Goal: Transaction & Acquisition: Purchase product/service

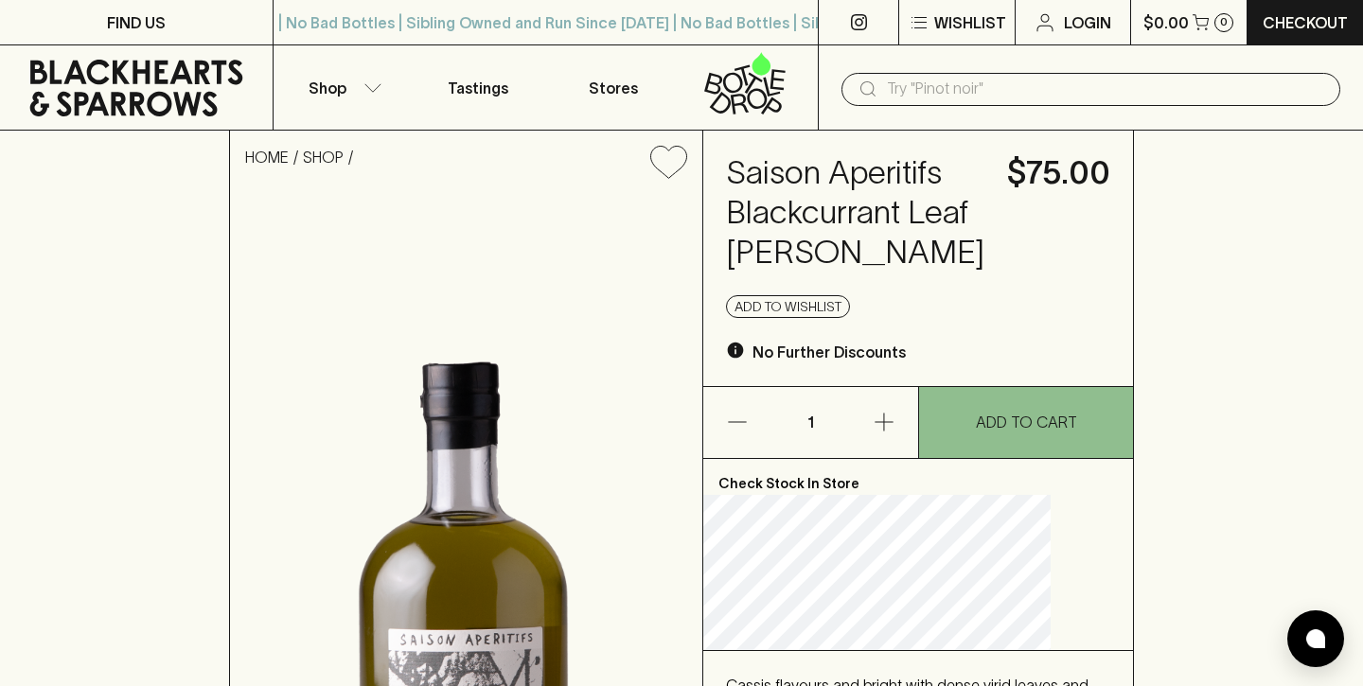
click at [744, 359] on icon at bounding box center [736, 351] width 16 height 16
click at [844, 363] on p "No Further Discounts" at bounding box center [828, 352] width 153 height 23
click at [845, 190] on h4 "Saison Aperitifs Blackcurrant Leaf [PERSON_NAME]" at bounding box center [855, 212] width 258 height 119
click at [934, 92] on input "text" at bounding box center [1106, 89] width 438 height 30
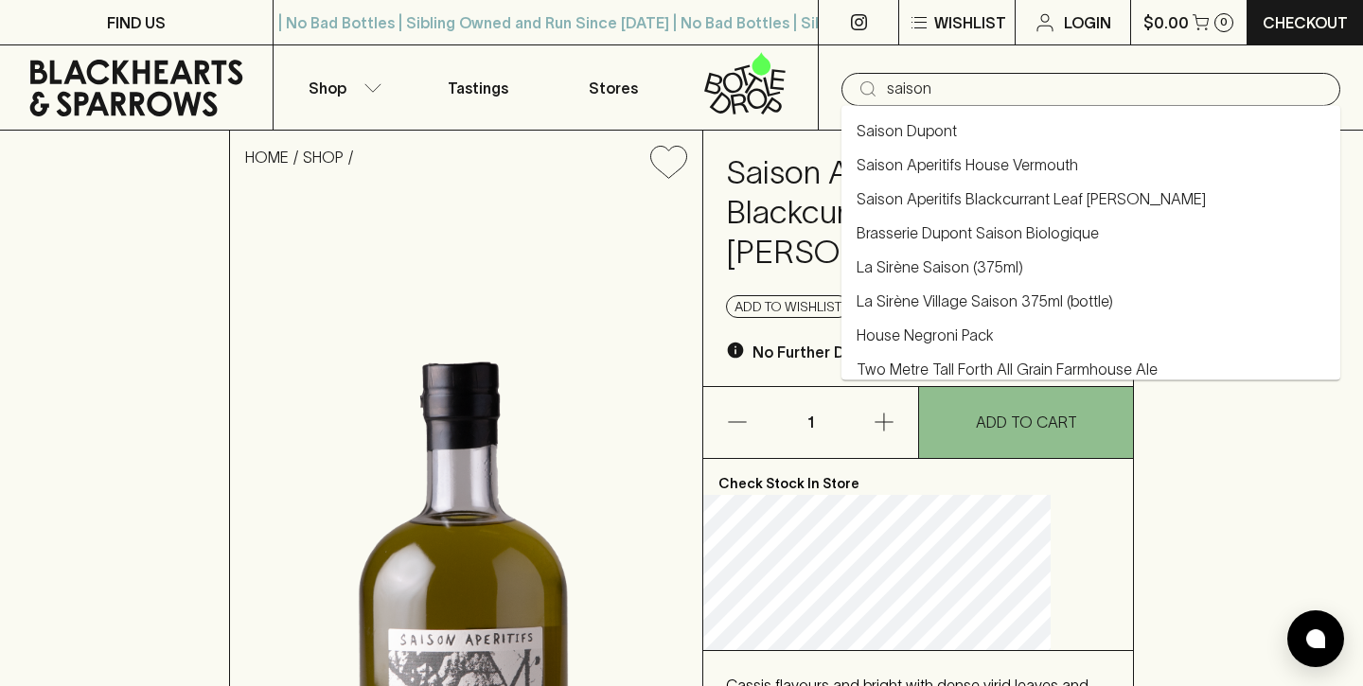
type input "saison"
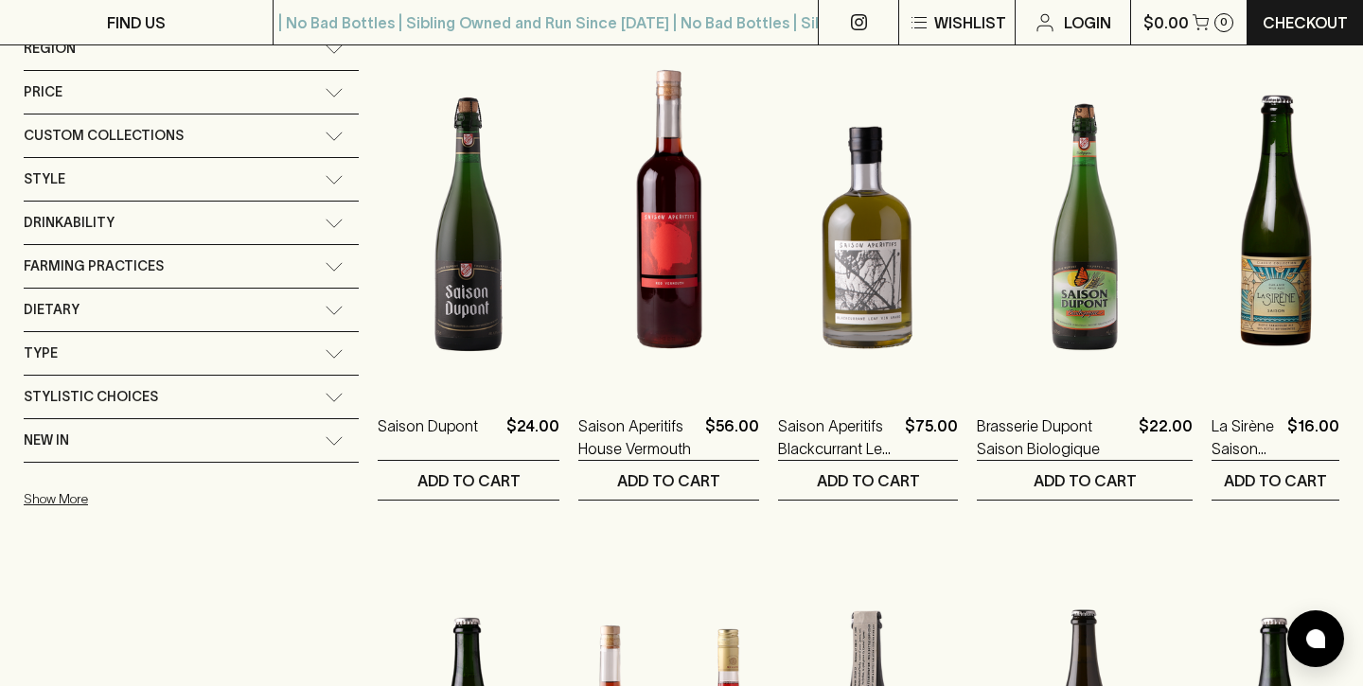
scroll to position [323, 0]
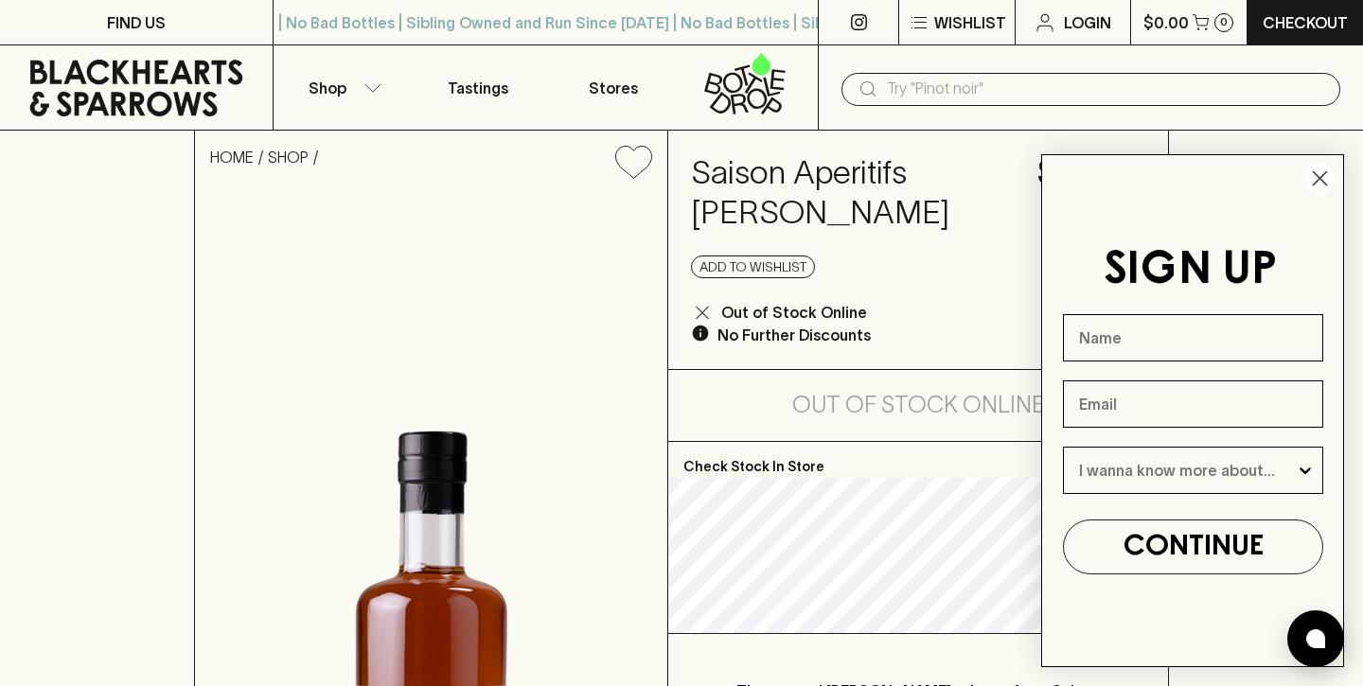
click at [1309, 176] on circle "Close dialog" at bounding box center [1319, 178] width 31 height 31
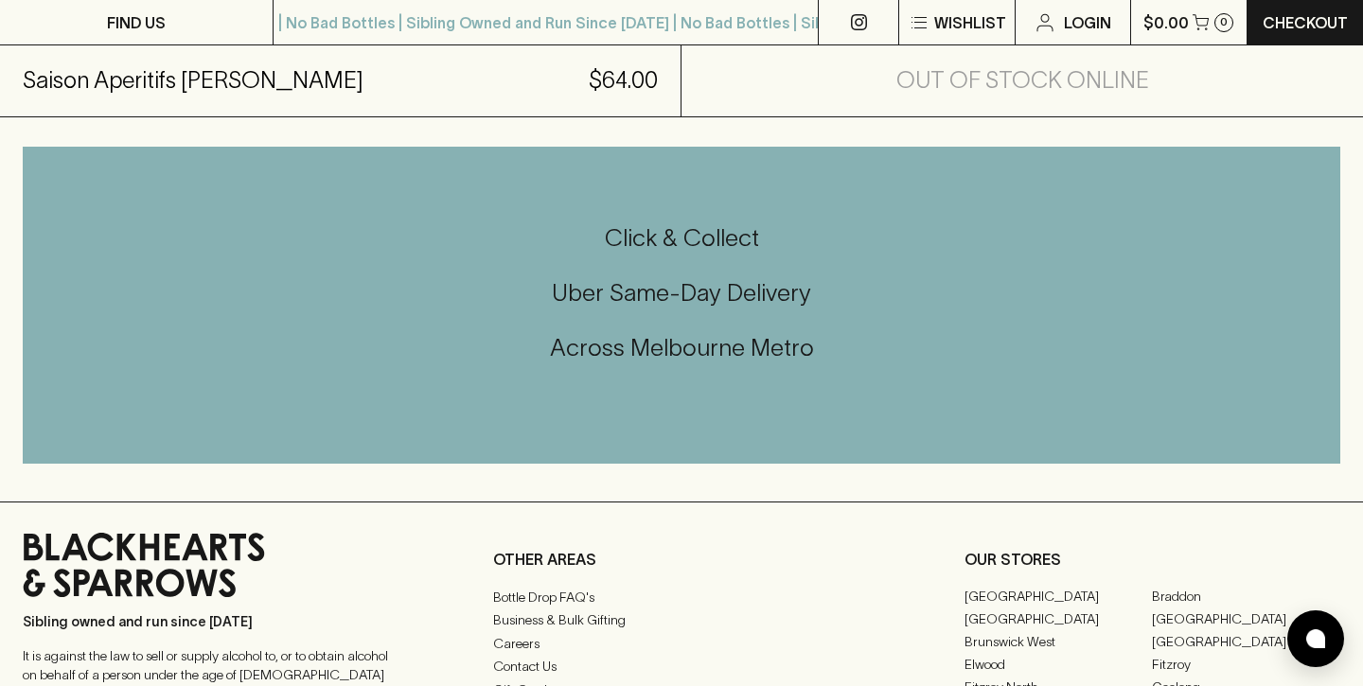
scroll to position [979, 0]
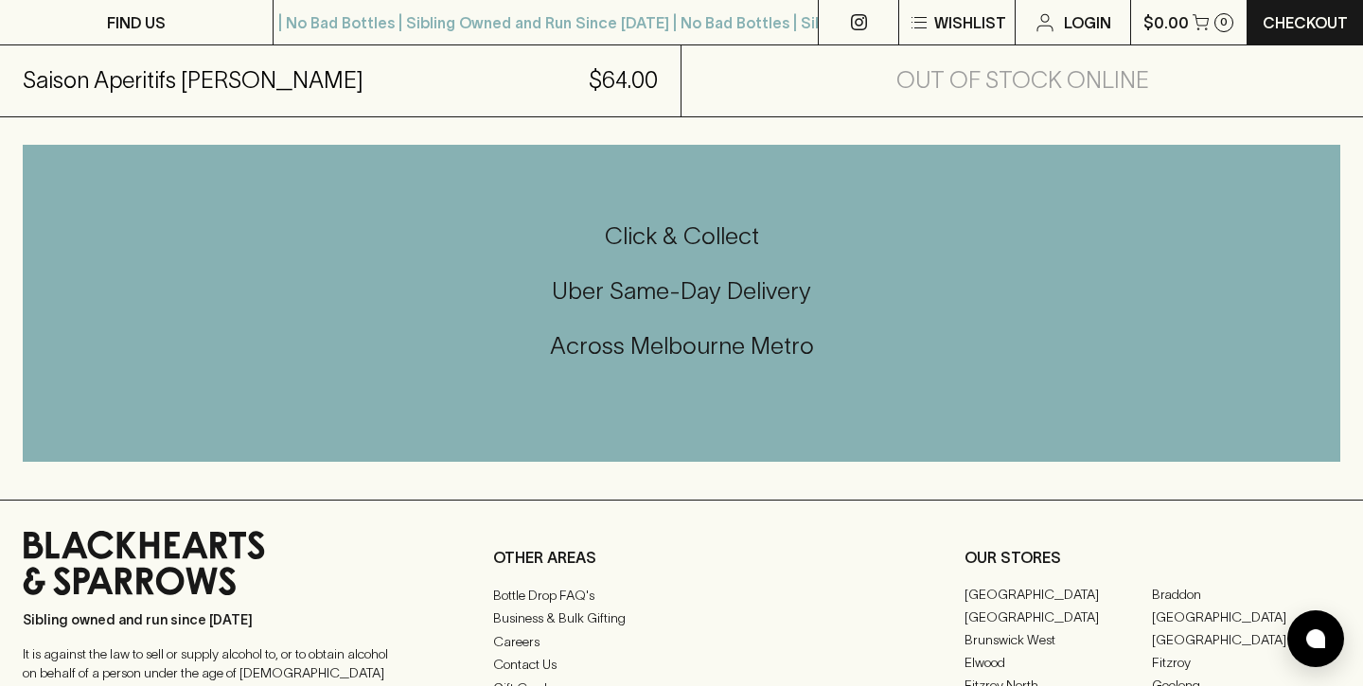
click at [588, 275] on h5 "Uber Same-Day Delivery" at bounding box center [681, 290] width 1317 height 31
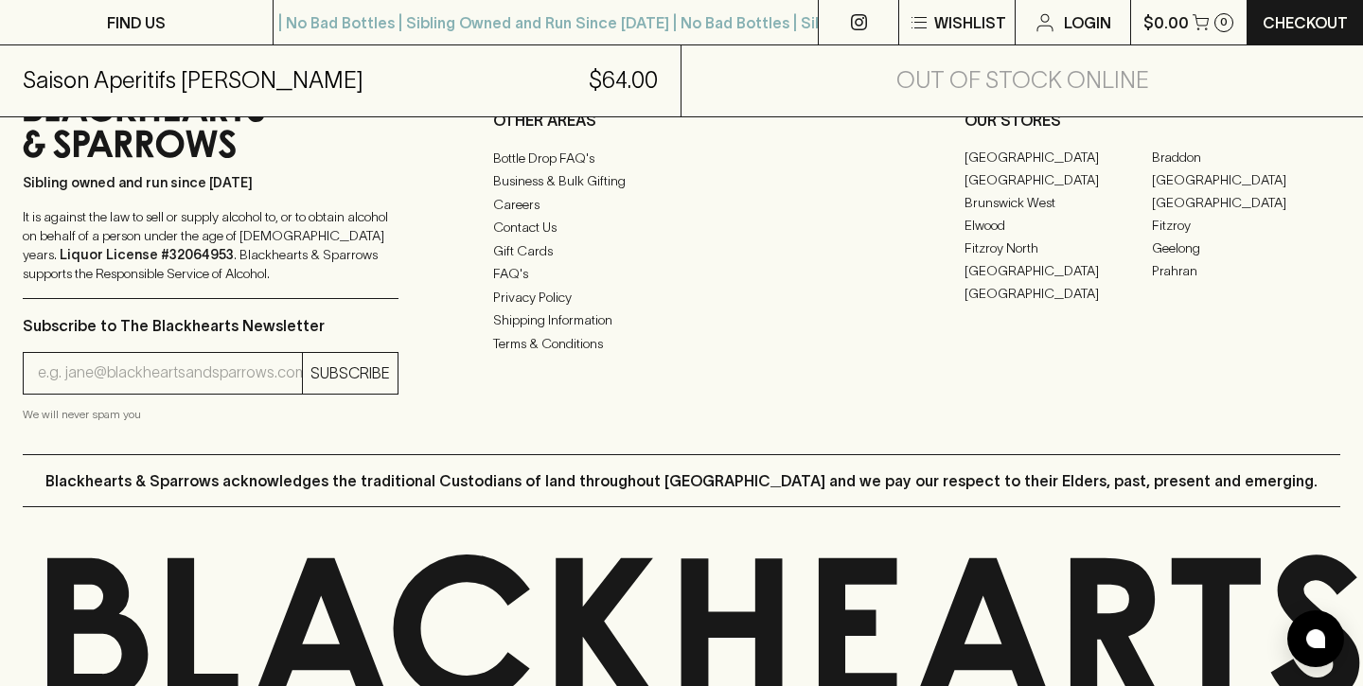
scroll to position [0, 0]
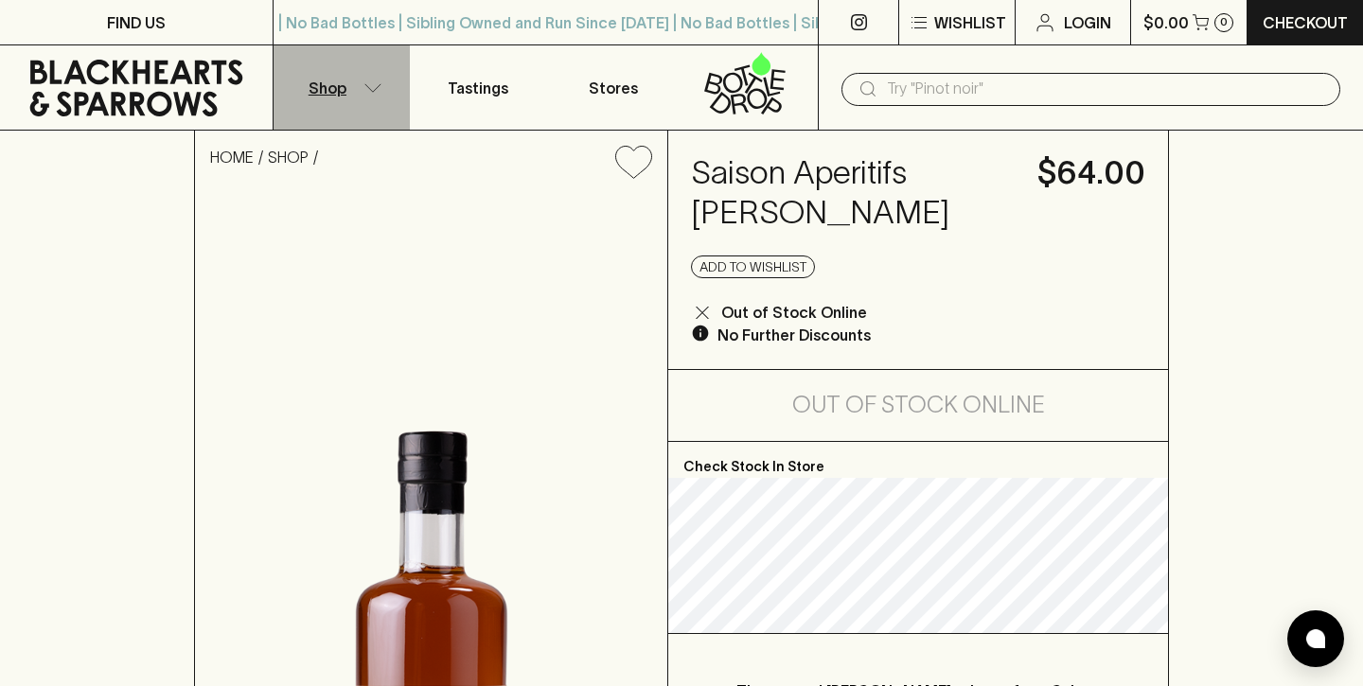
click at [335, 87] on p "Shop" at bounding box center [328, 88] width 38 height 23
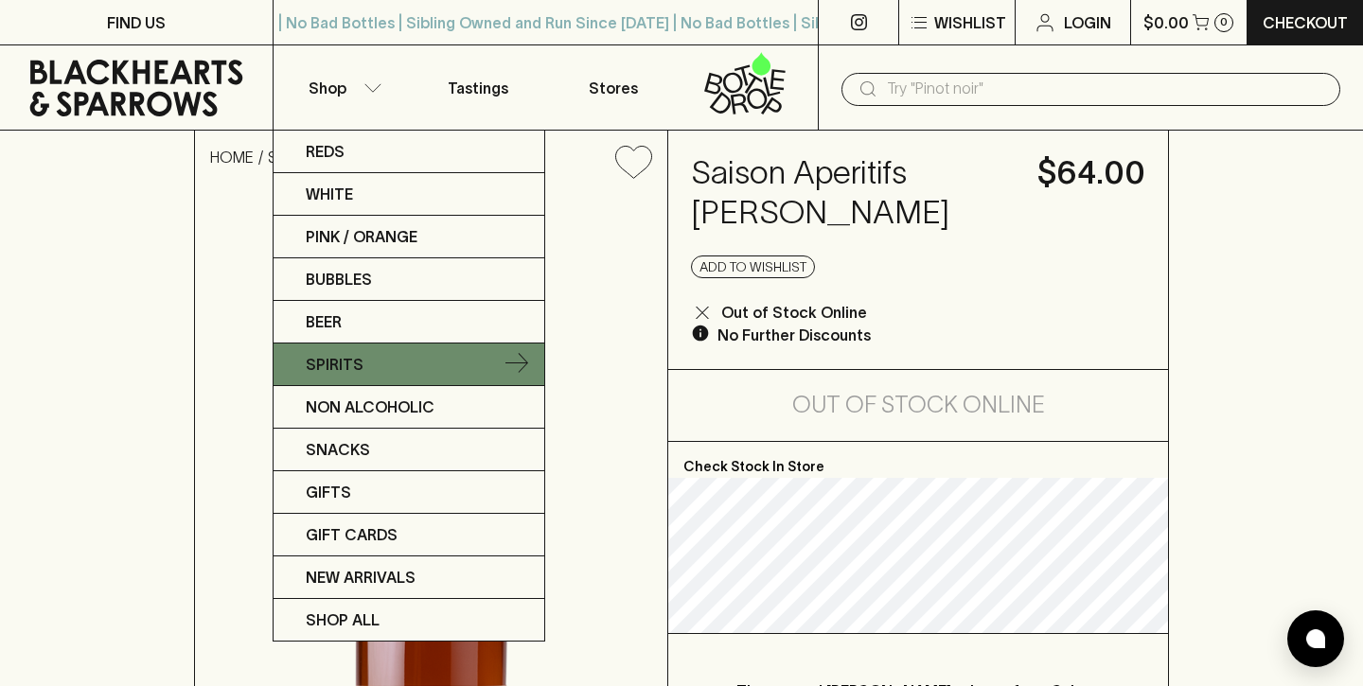
click at [383, 375] on link "Spirits" at bounding box center [408, 365] width 271 height 43
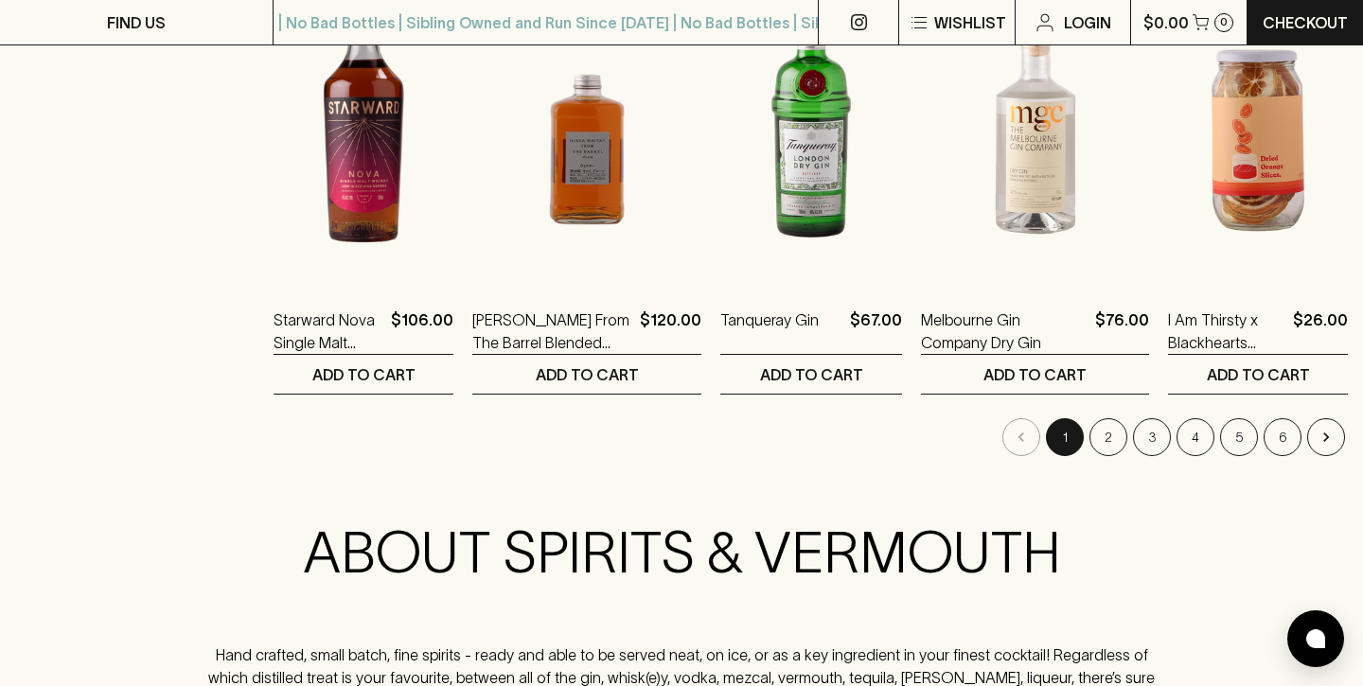
scroll to position [1970, 0]
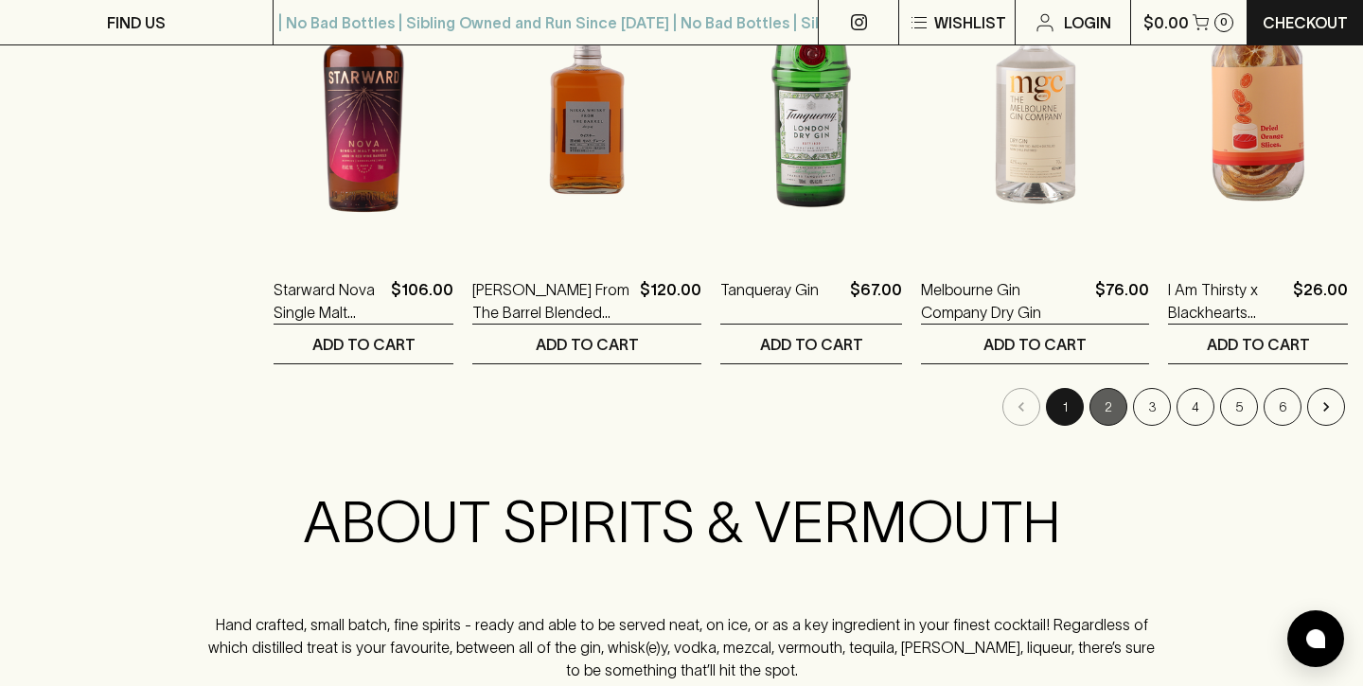
click at [1102, 414] on button "2" at bounding box center [1108, 407] width 38 height 38
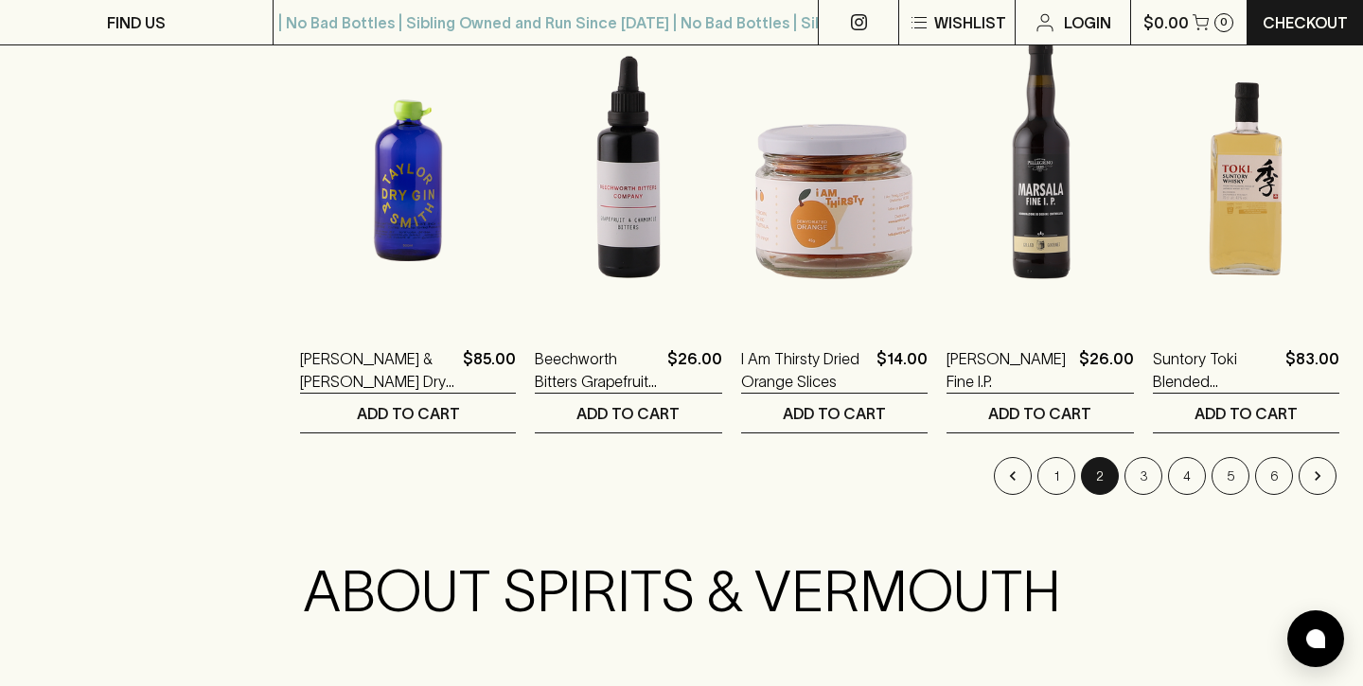
scroll to position [1913, 0]
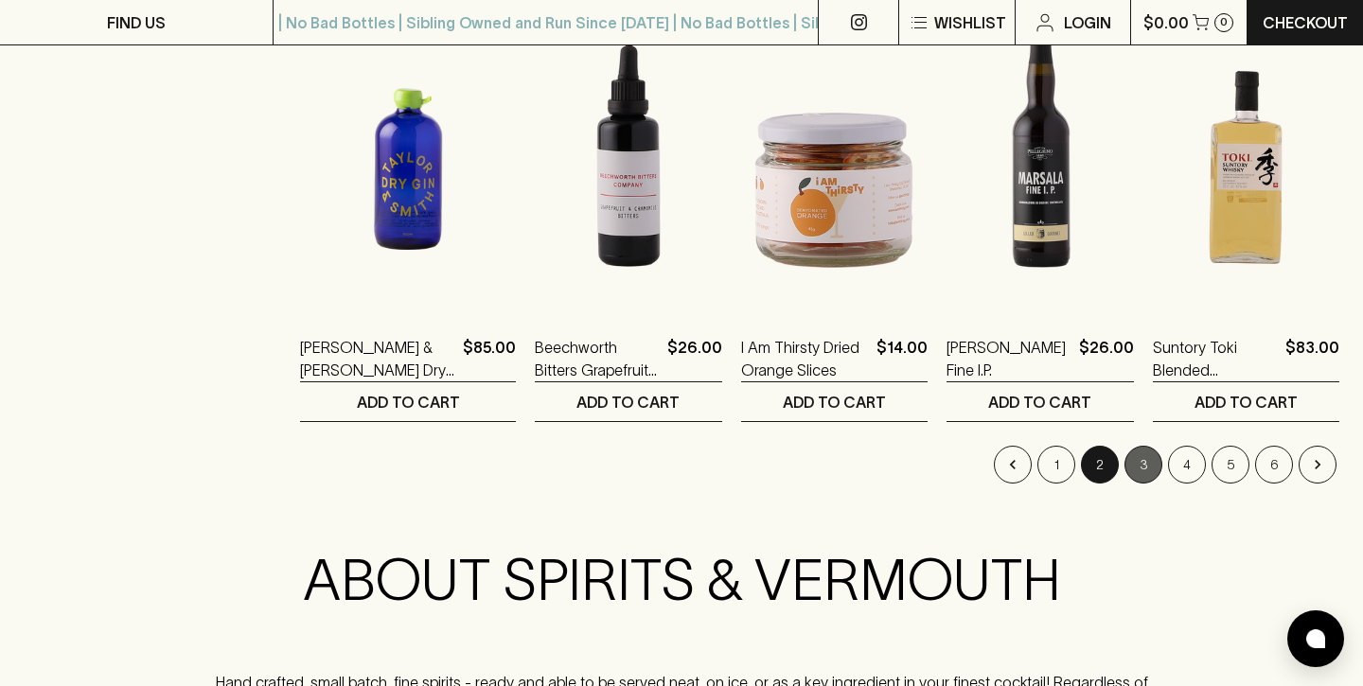
click at [1152, 475] on button "3" at bounding box center [1143, 465] width 38 height 38
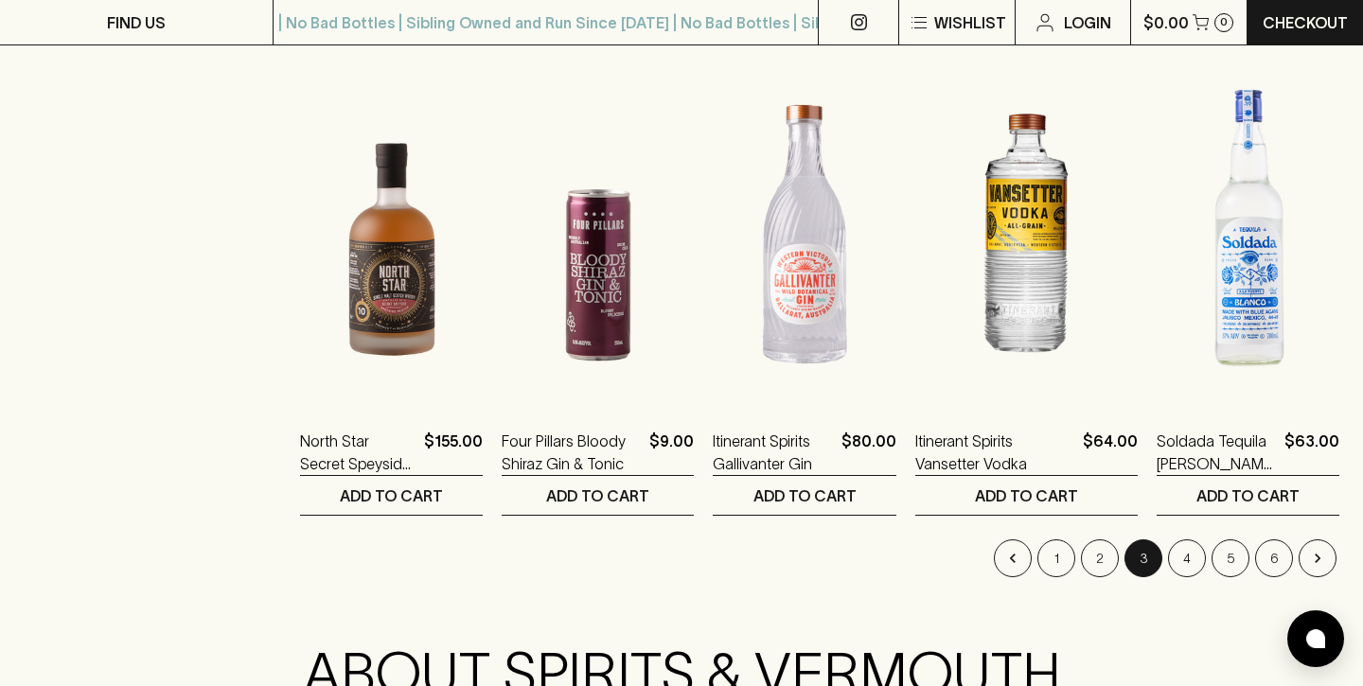
scroll to position [1826, 0]
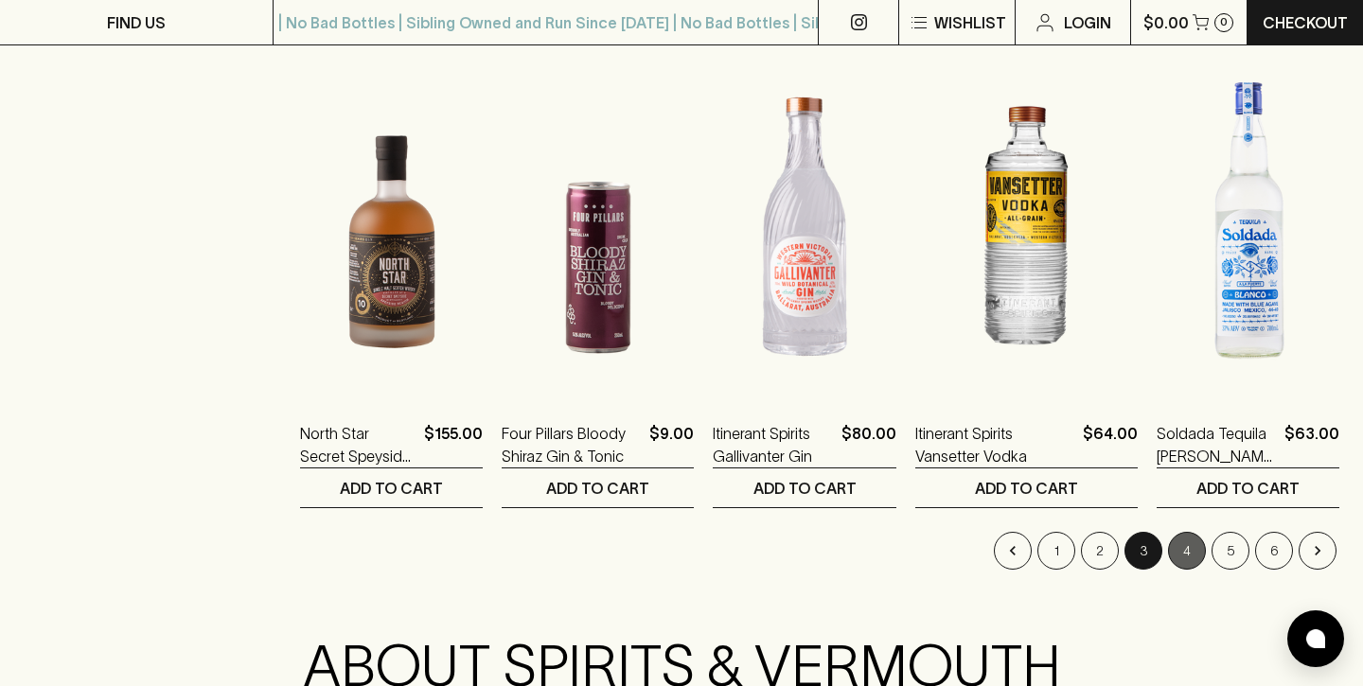
click at [1189, 551] on button "4" at bounding box center [1187, 551] width 38 height 38
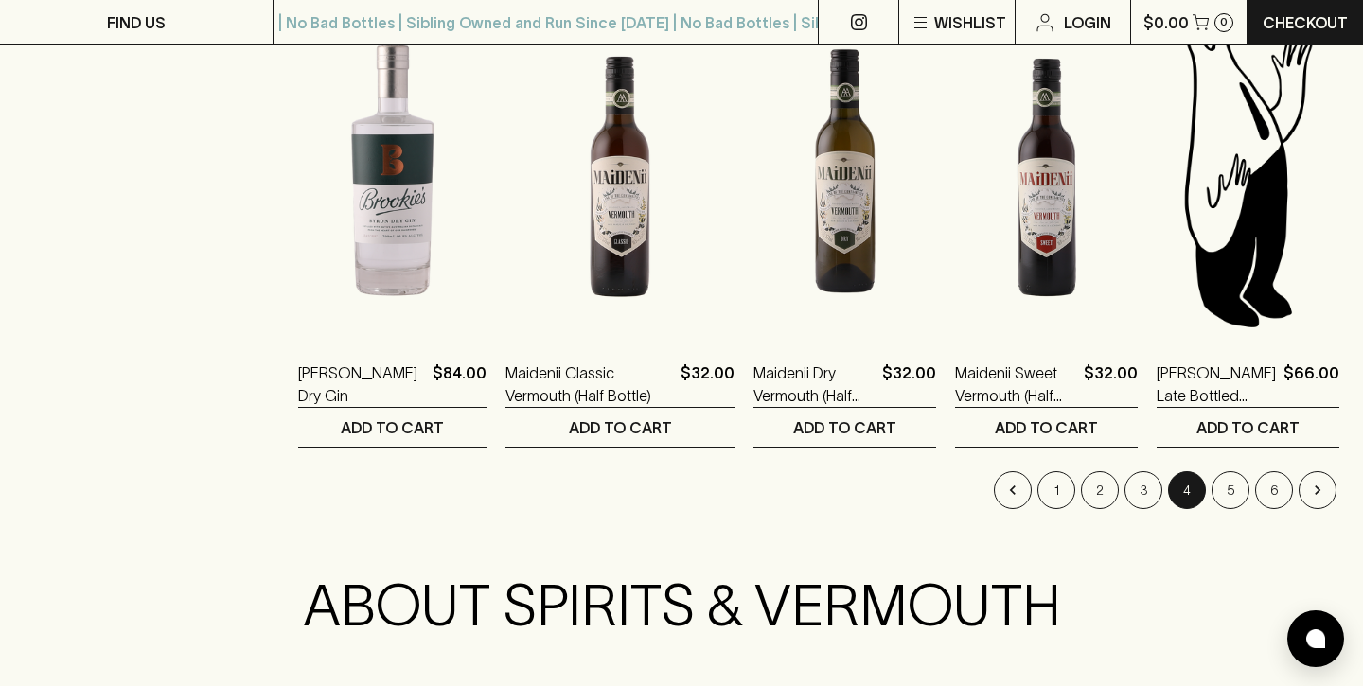
scroll to position [1888, 0]
click at [1228, 487] on button "5" at bounding box center [1230, 489] width 38 height 38
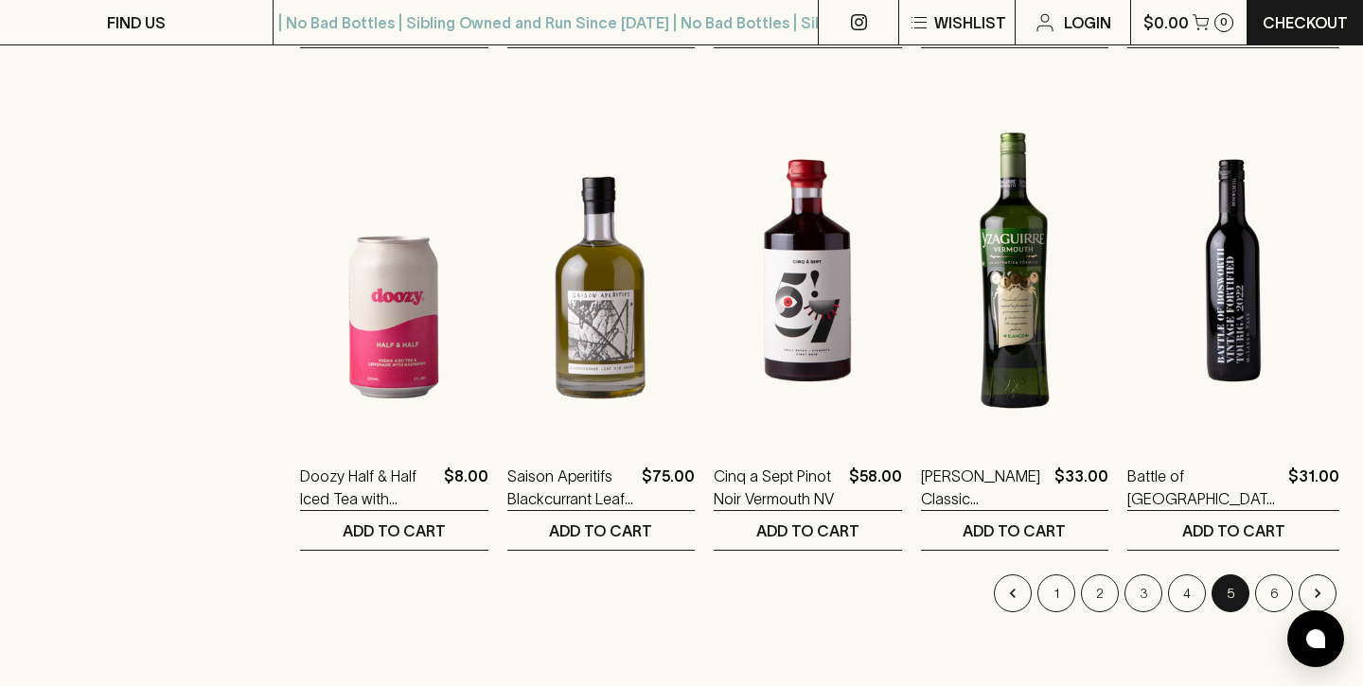
scroll to position [1787, 0]
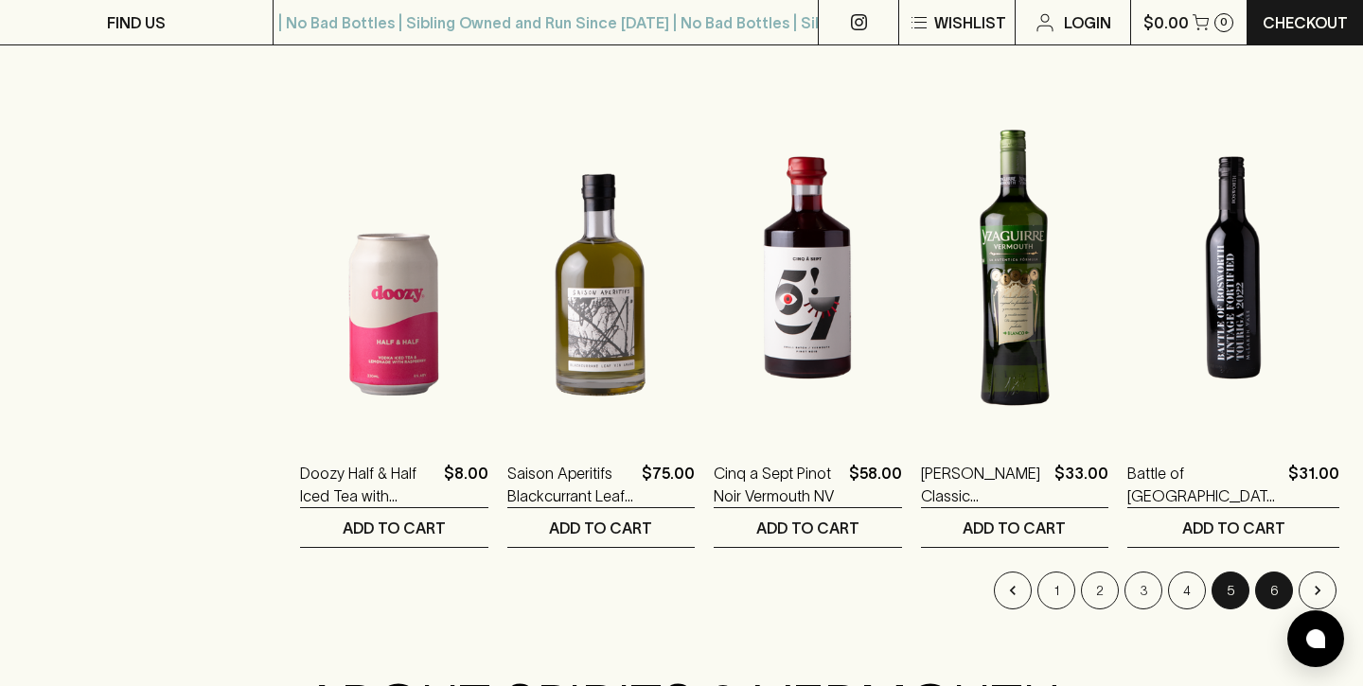
click at [1269, 583] on button "6" at bounding box center [1274, 591] width 38 height 38
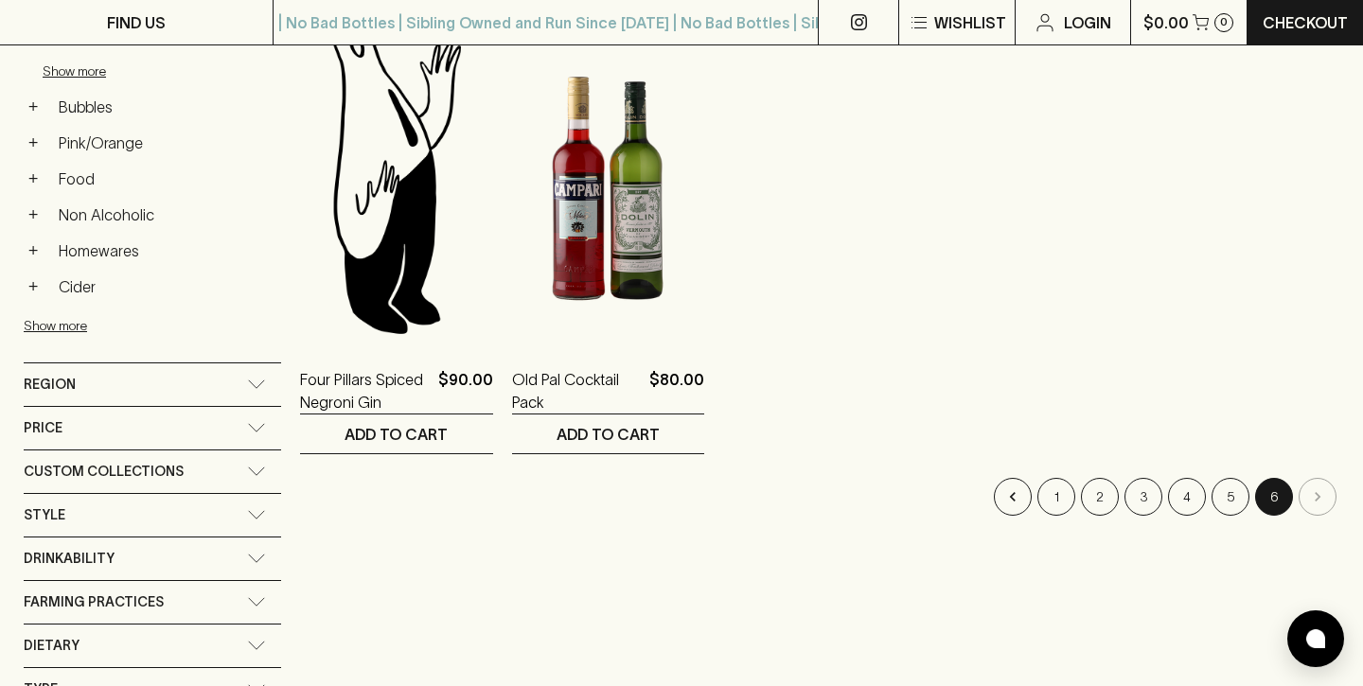
scroll to position [876, 0]
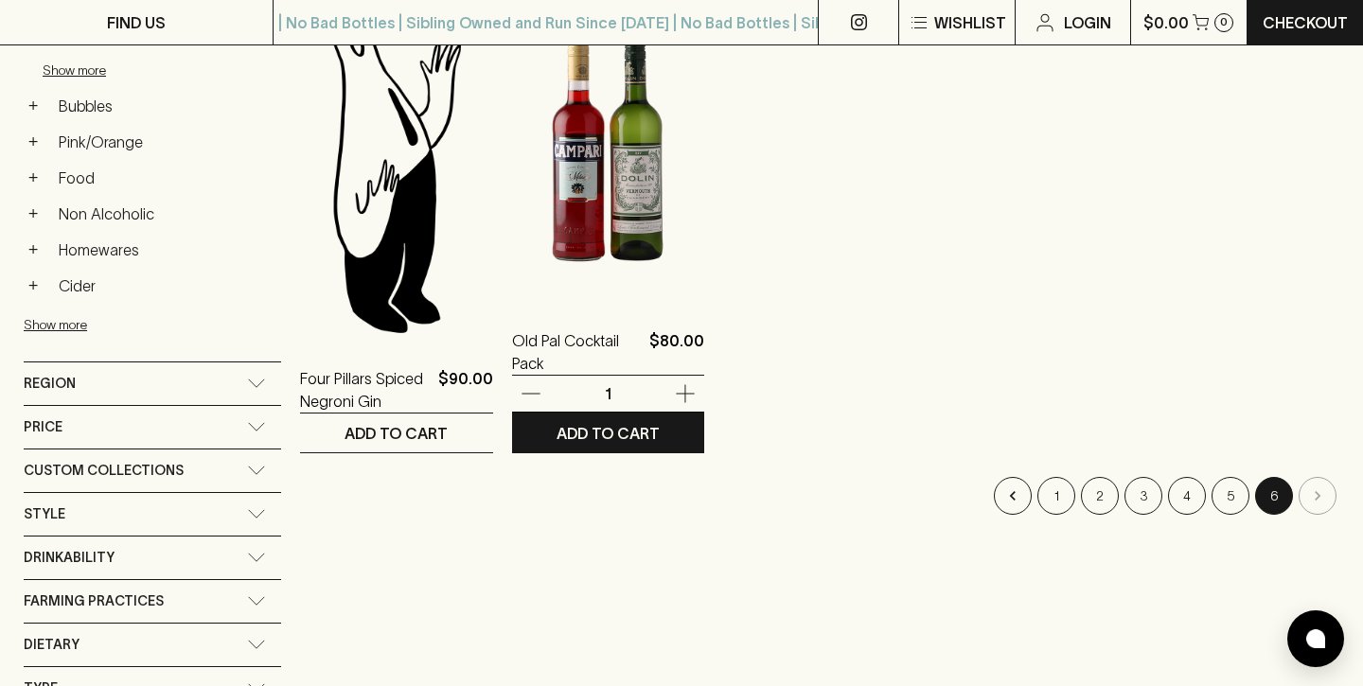
click at [626, 224] on img at bounding box center [608, 135] width 193 height 331
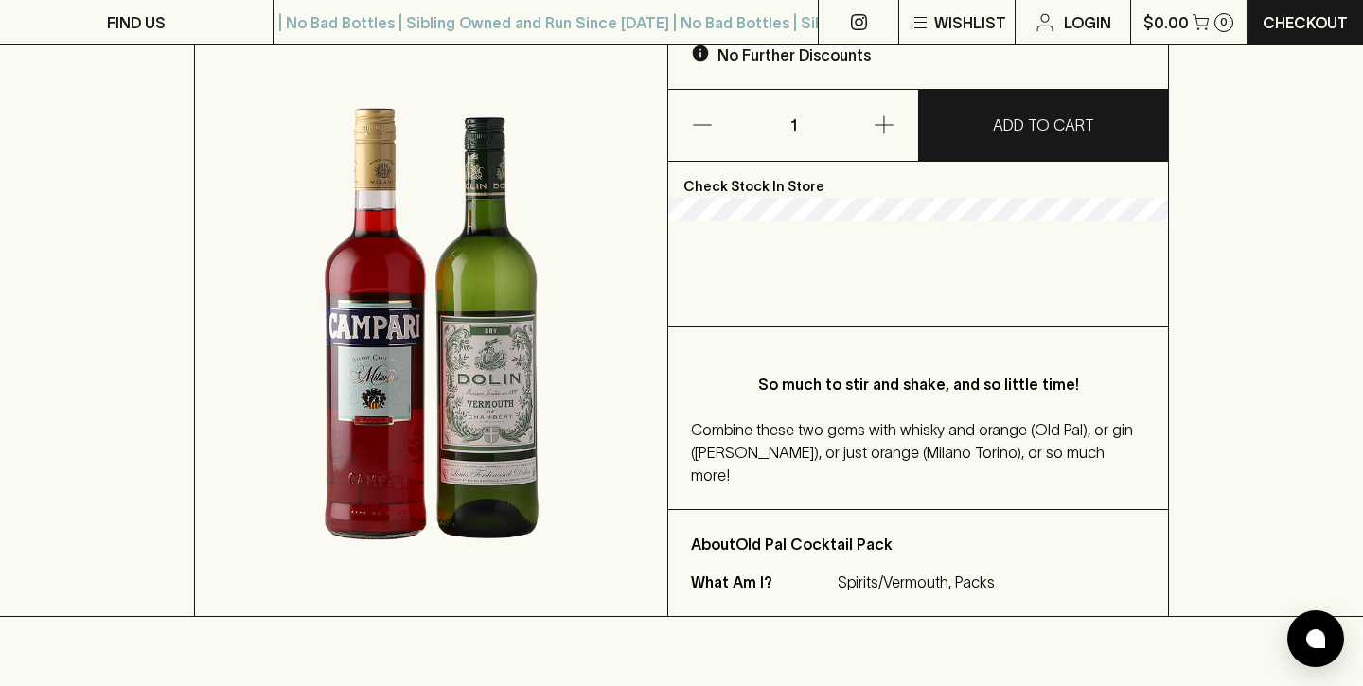
scroll to position [219, 0]
